Goal: Check status: Check status

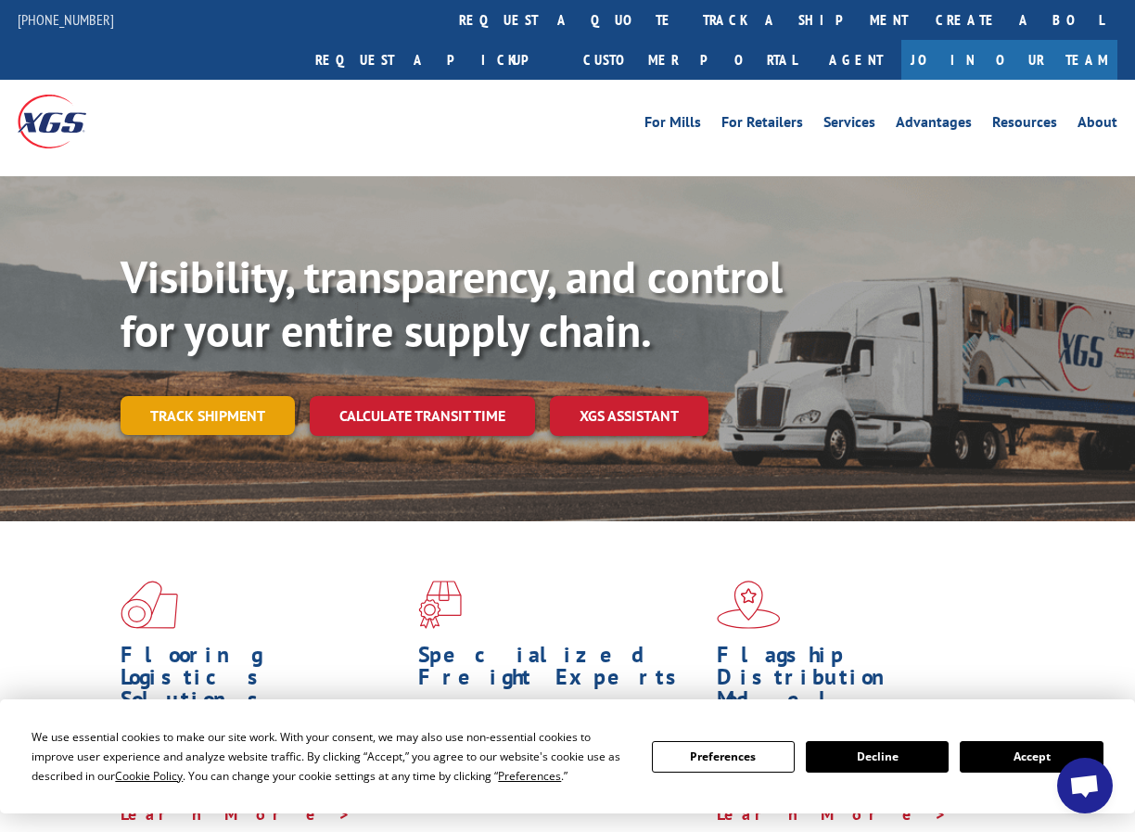
click at [194, 396] on link "Track shipment" at bounding box center [208, 415] width 174 height 39
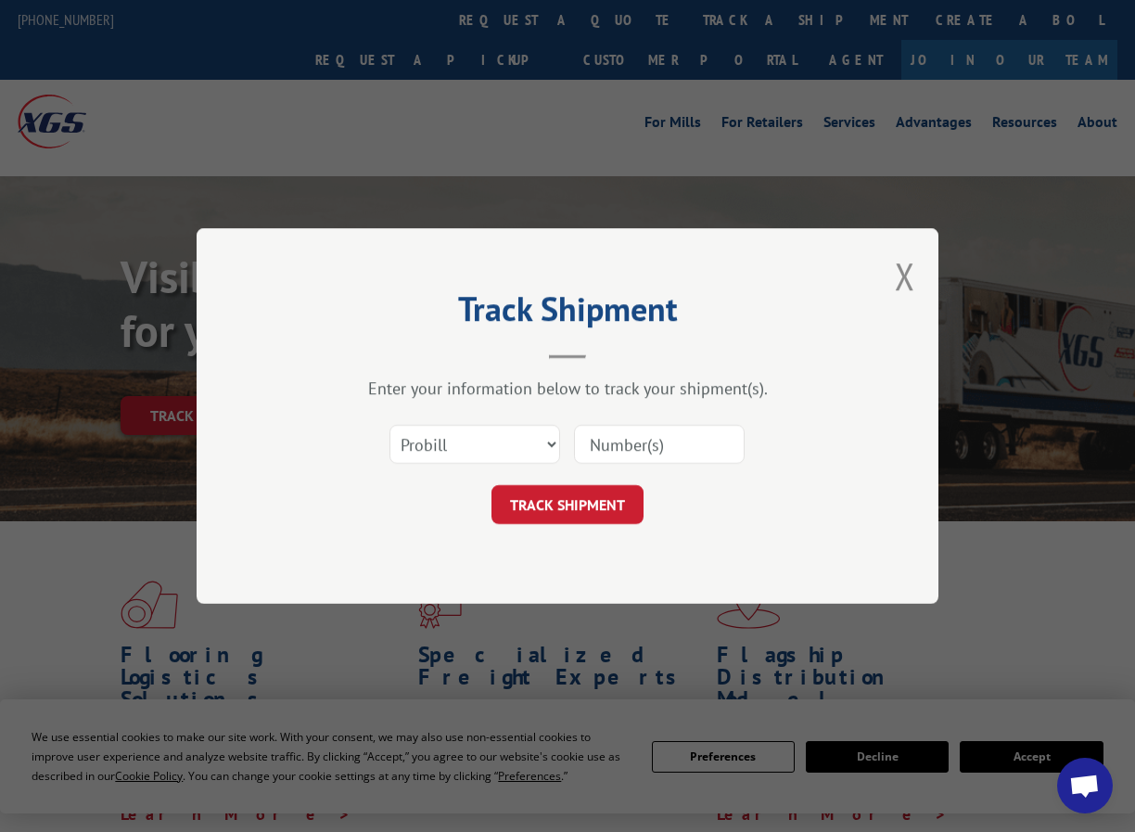
click at [637, 451] on input at bounding box center [659, 444] width 171 height 39
paste input "50865033"
type input "50865033"
click at [467, 446] on select "Select category... Probill BOL PO" at bounding box center [475, 444] width 171 height 39
select select "bol"
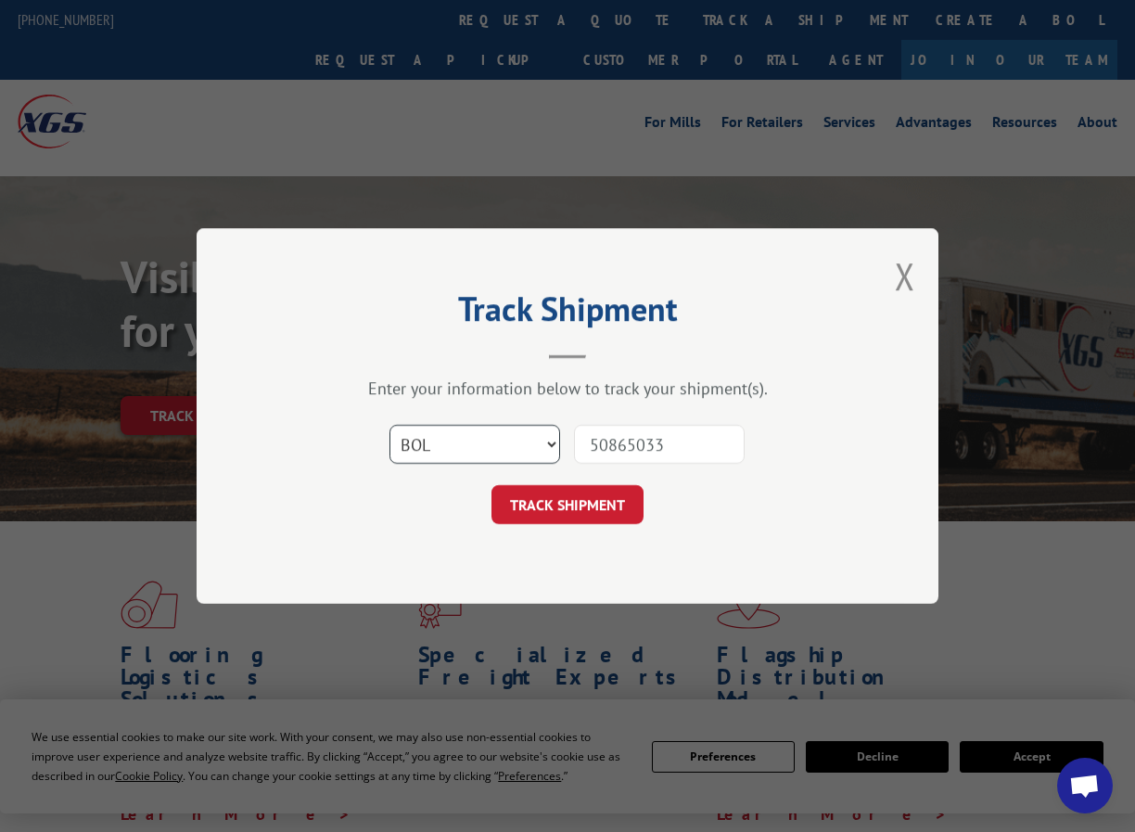
click at [390, 425] on select "Select category... Probill BOL PO" at bounding box center [475, 444] width 171 height 39
click at [571, 501] on button "TRACK SHIPMENT" at bounding box center [568, 504] width 152 height 39
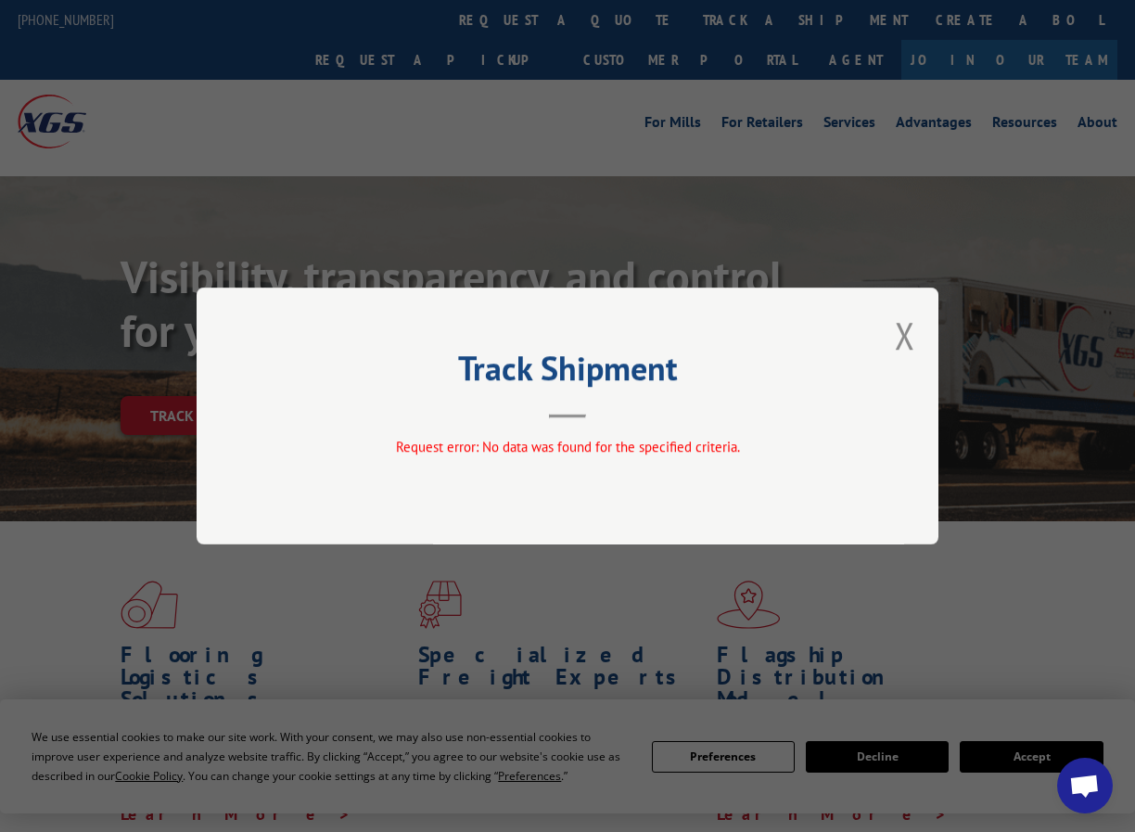
click at [593, 399] on header "Track Shipment" at bounding box center [567, 386] width 557 height 63
click at [898, 339] on button "Close modal" at bounding box center [905, 335] width 20 height 49
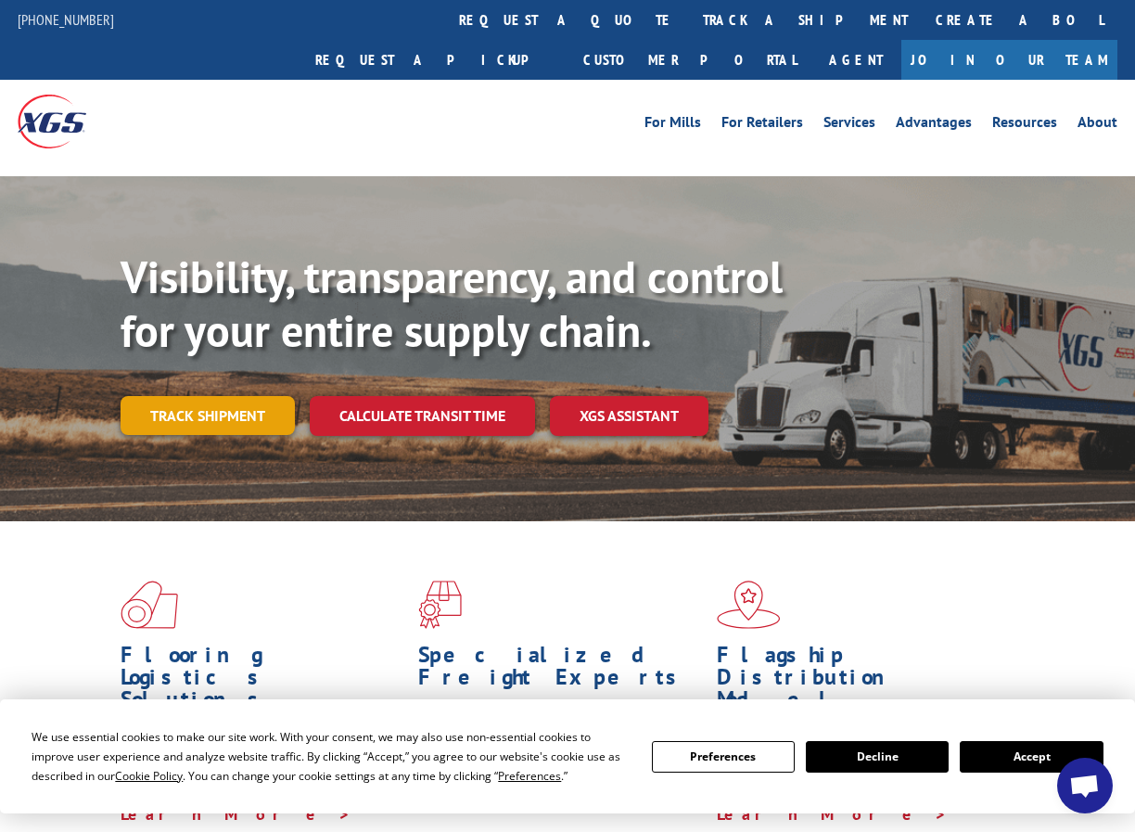
click at [217, 396] on link "Track shipment" at bounding box center [208, 415] width 174 height 39
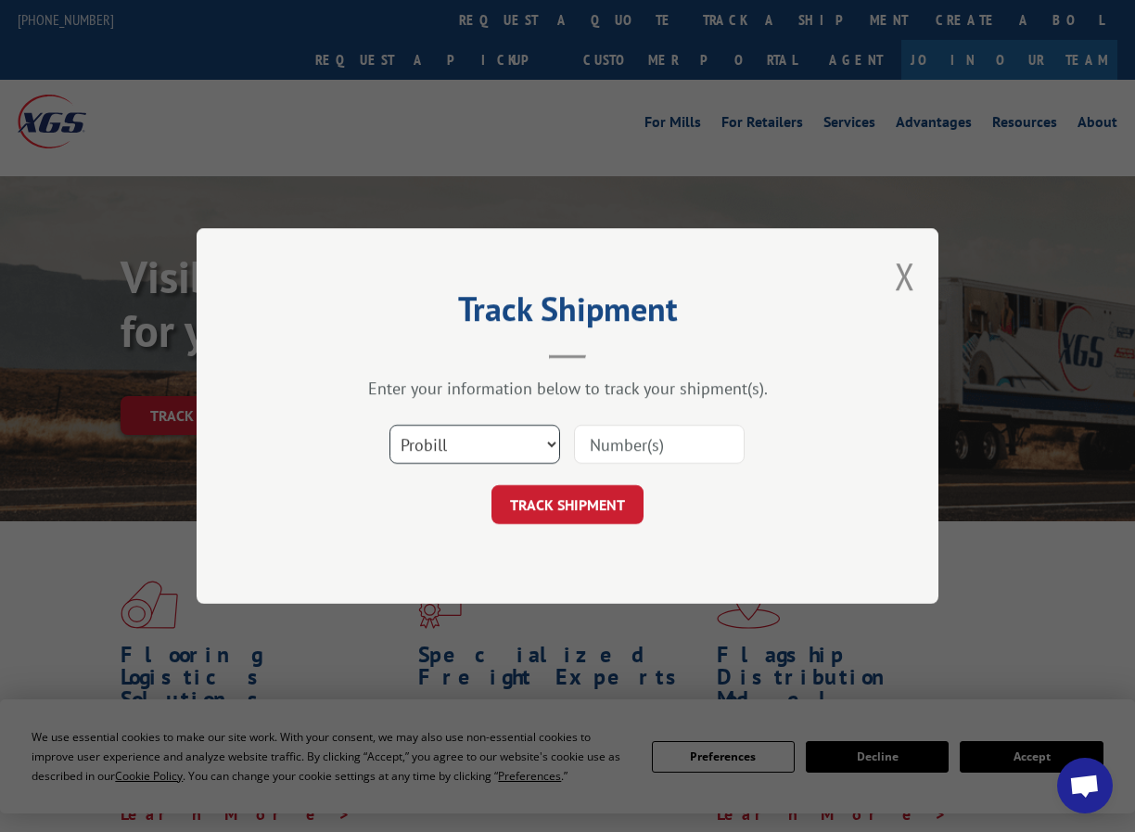
click at [528, 447] on select "Select category... Probill BOL PO" at bounding box center [475, 444] width 171 height 39
click at [622, 455] on input at bounding box center [659, 444] width 171 height 39
paste input "50865033"
type input "50865033"
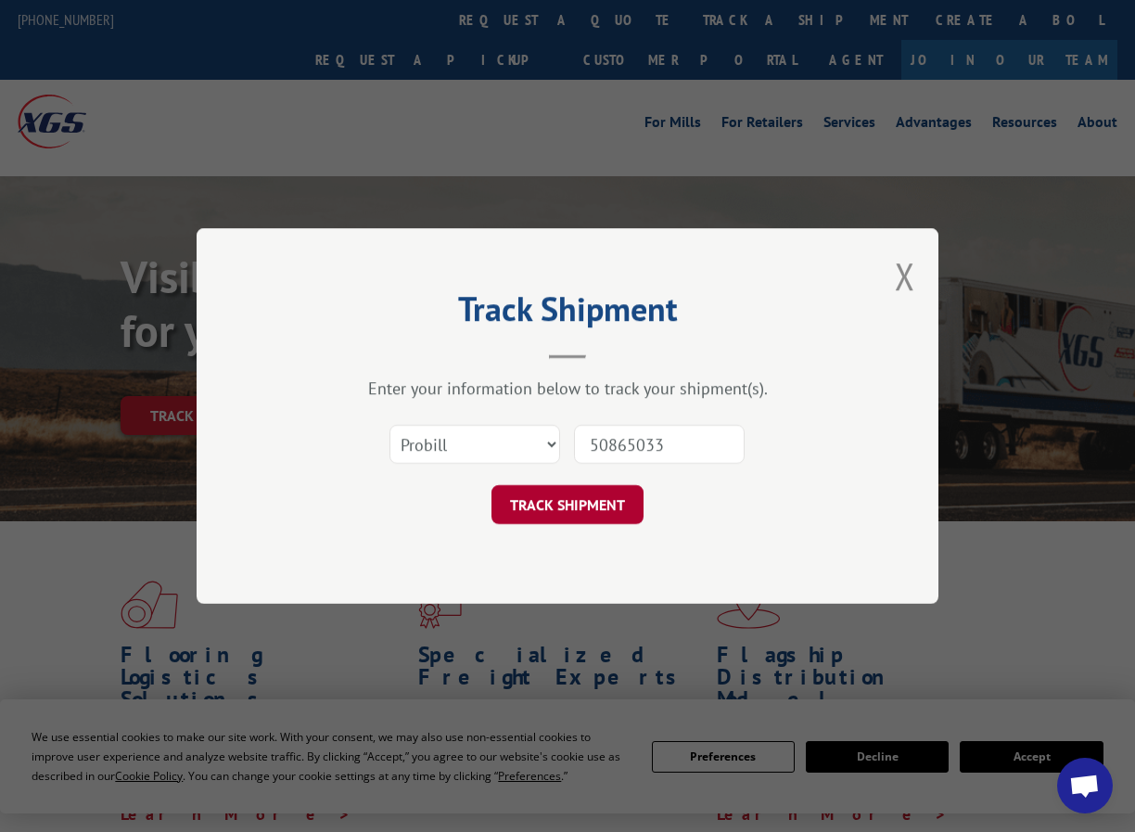
click at [555, 497] on button "TRACK SHIPMENT" at bounding box center [568, 504] width 152 height 39
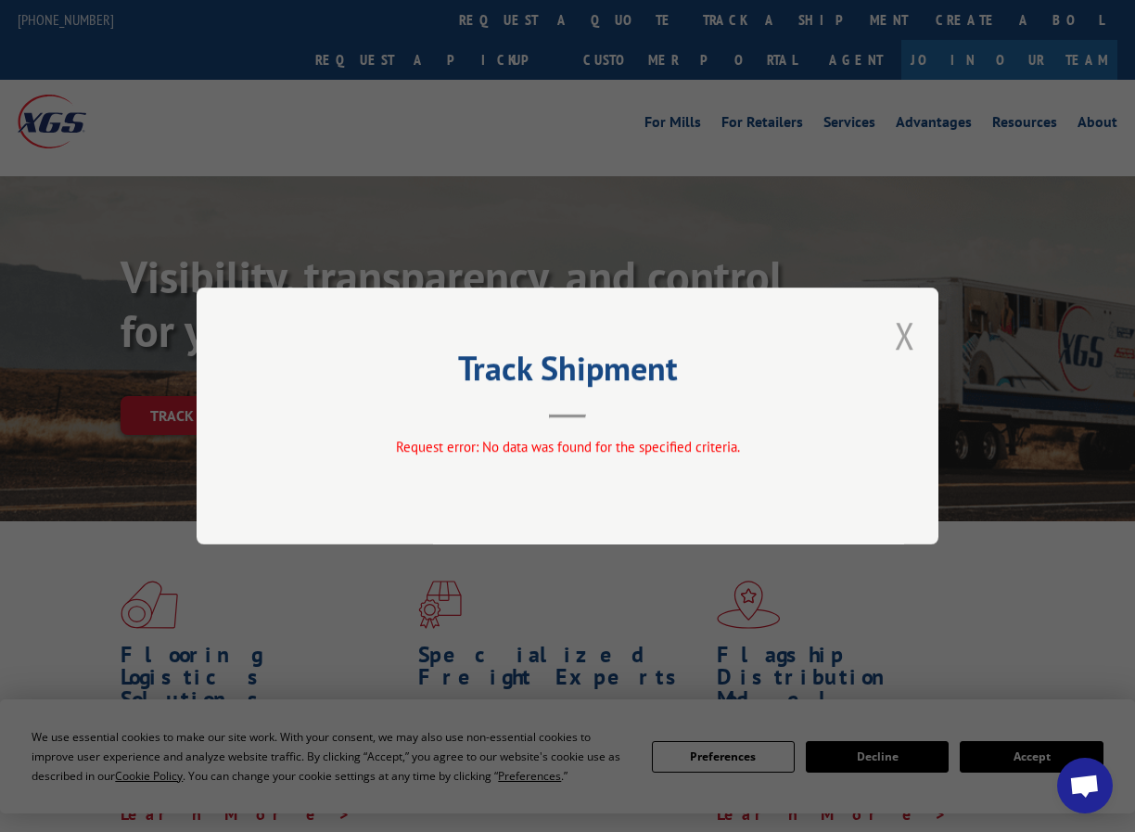
click at [901, 337] on button "Close modal" at bounding box center [905, 335] width 20 height 49
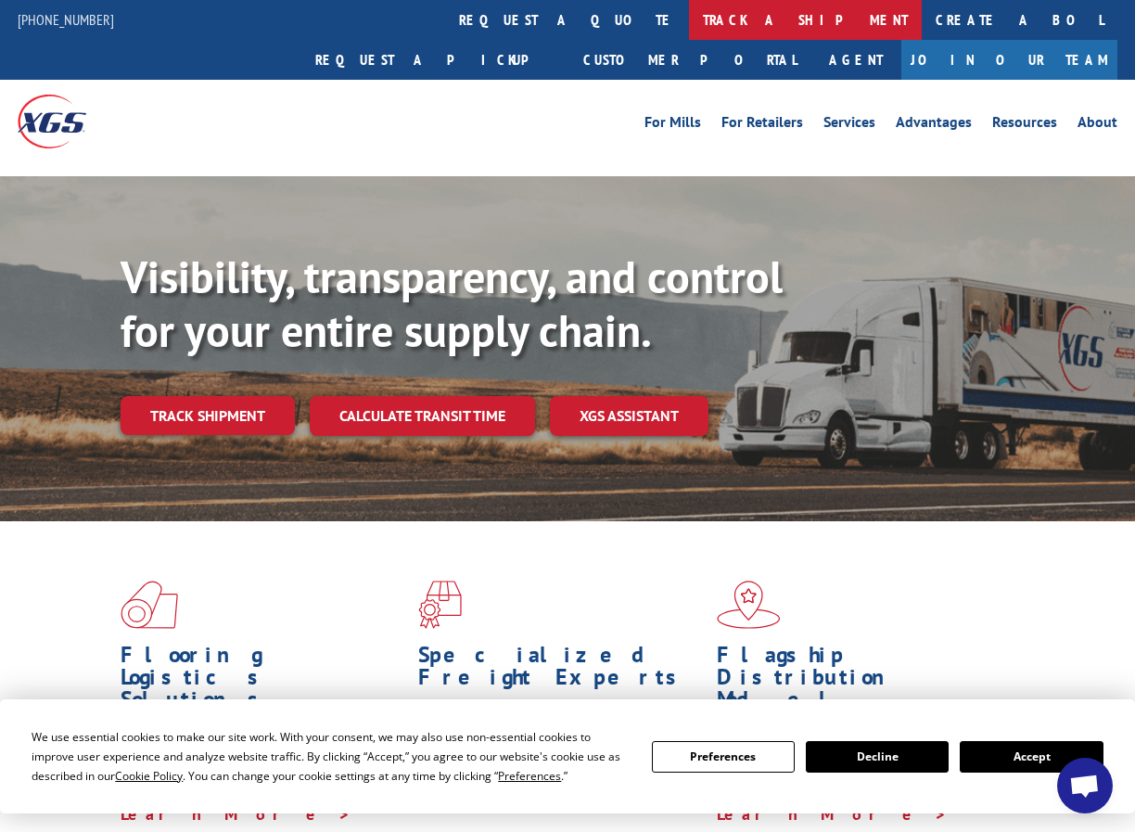
click at [689, 18] on link "track a shipment" at bounding box center [805, 20] width 233 height 40
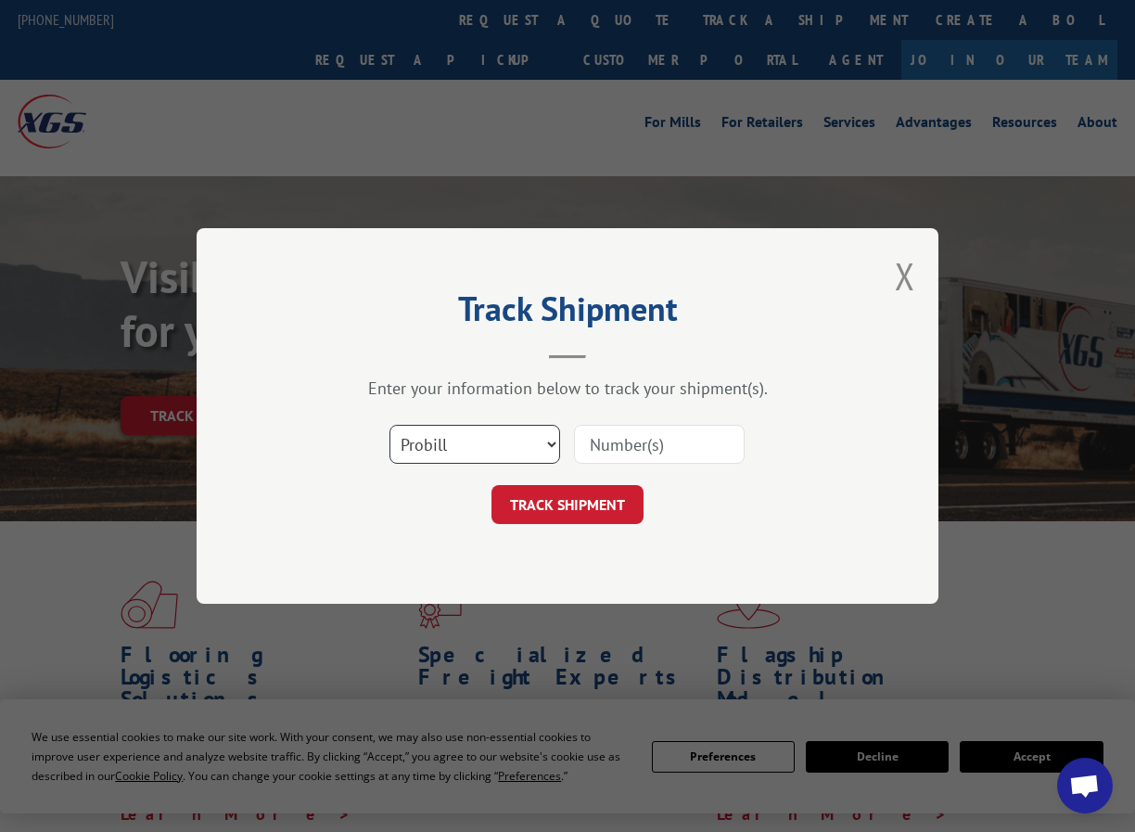
click at [480, 445] on select "Select category... Probill BOL PO" at bounding box center [475, 444] width 171 height 39
select select "bol"
click at [390, 425] on select "Select category... Probill BOL PO" at bounding box center [475, 444] width 171 height 39
paste input "16552863"
drag, startPoint x: 686, startPoint y: 445, endPoint x: 557, endPoint y: 444, distance: 129.9
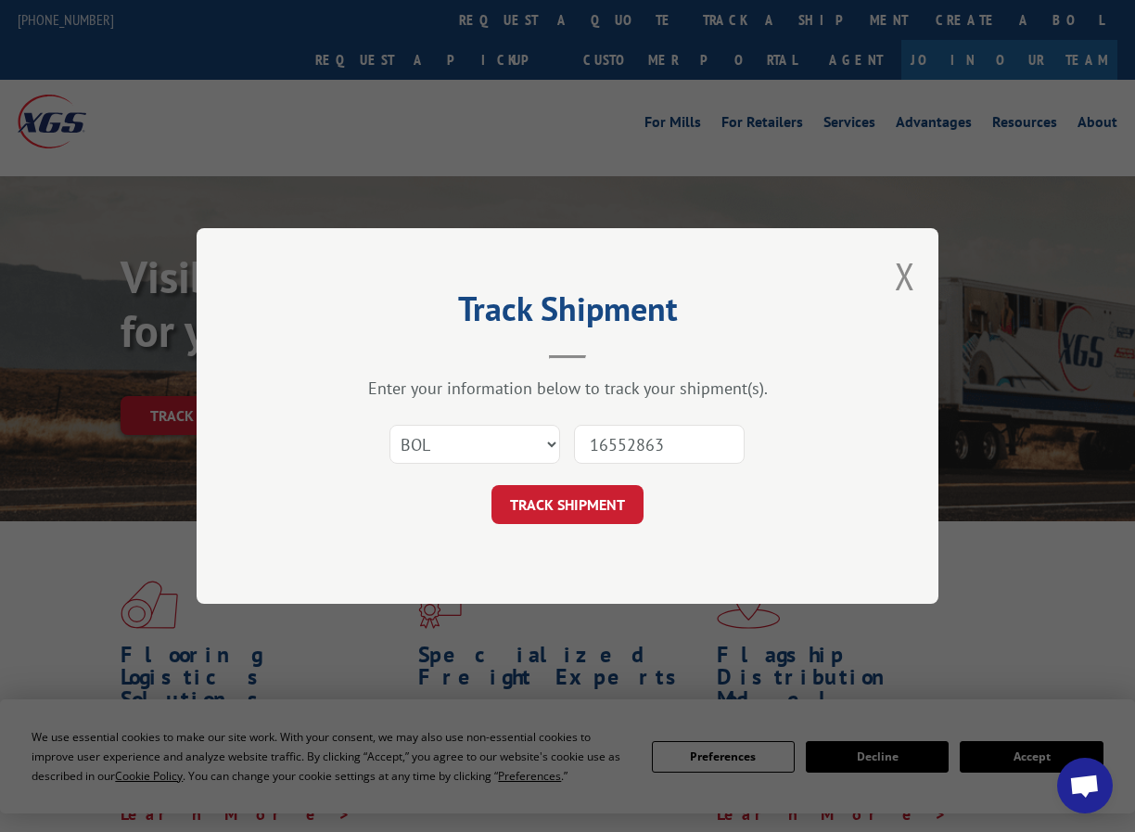
click at [557, 444] on div "Select category... Probill BOL PO 16552863" at bounding box center [567, 444] width 557 height 61
type input "50868033"
click button "TRACK SHIPMENT" at bounding box center [568, 504] width 152 height 39
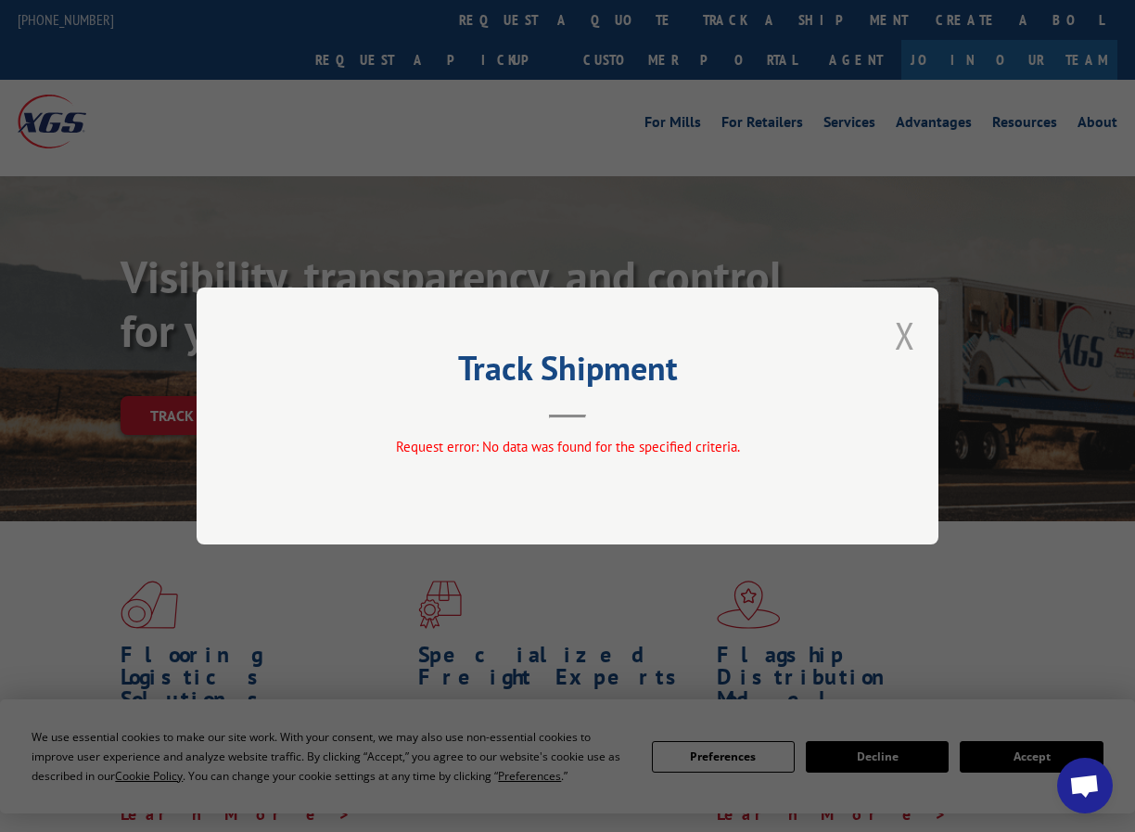
click at [910, 338] on button "Close modal" at bounding box center [905, 335] width 20 height 49
